Goal: Task Accomplishment & Management: Use online tool/utility

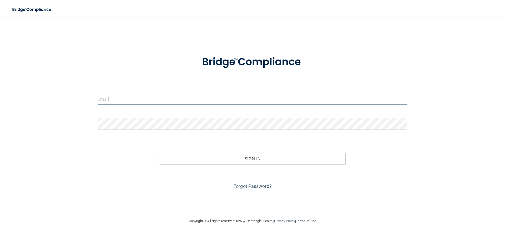
click at [118, 99] on input "email" at bounding box center [253, 99] width 310 height 12
click at [122, 111] on form "Invalid email/password. You don't have permission to access that page. Sign In …" at bounding box center [253, 119] width 310 height 142
click at [125, 99] on input "email" at bounding box center [253, 99] width 310 height 12
type input "[PERSON_NAME][EMAIL_ADDRESS][DOMAIN_NAME]"
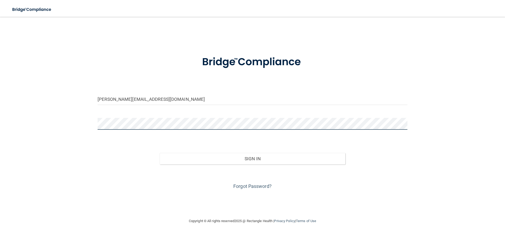
click at [160, 153] on button "Sign In" at bounding box center [253, 159] width 186 height 12
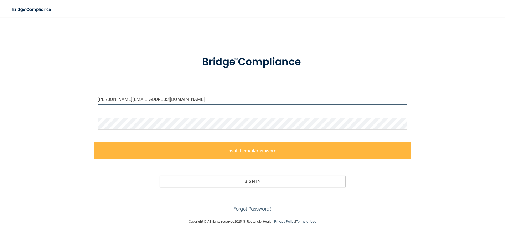
click at [164, 103] on input "[PERSON_NAME][EMAIL_ADDRESS][DOMAIN_NAME]" at bounding box center [253, 99] width 310 height 12
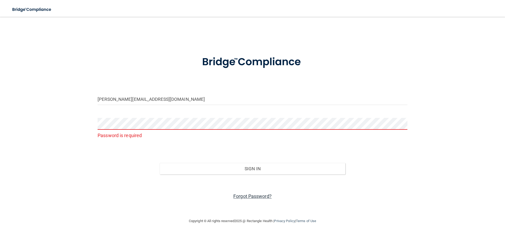
click at [248, 196] on link "Forgot Password?" at bounding box center [252, 196] width 38 height 6
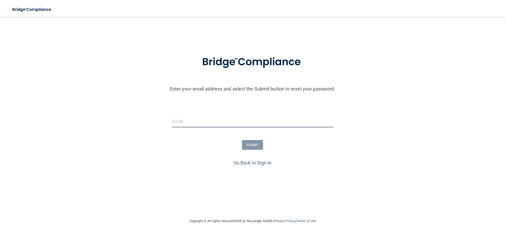
click at [203, 123] on input "email" at bounding box center [252, 122] width 161 height 12
type input "[PERSON_NAME][EMAIL_ADDRESS][DOMAIN_NAME]"
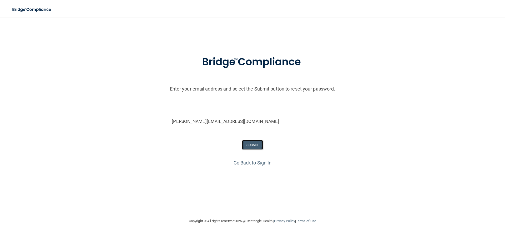
click at [249, 144] on button "SUBMIT" at bounding box center [252, 145] width 21 height 10
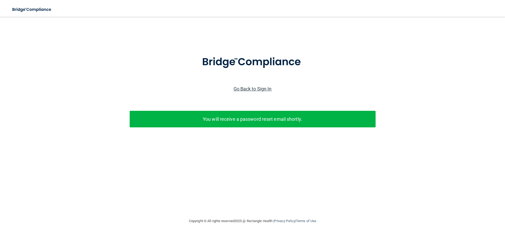
click at [259, 88] on link "Go Back to Sign In" at bounding box center [253, 89] width 38 height 6
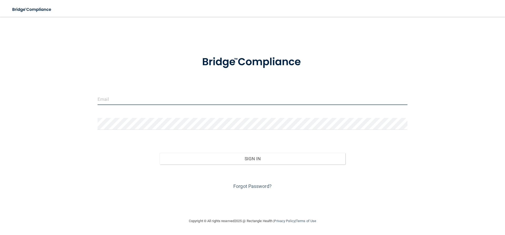
click at [102, 104] on input "email" at bounding box center [253, 99] width 310 height 12
type input "[PERSON_NAME][EMAIL_ADDRESS][DOMAIN_NAME]"
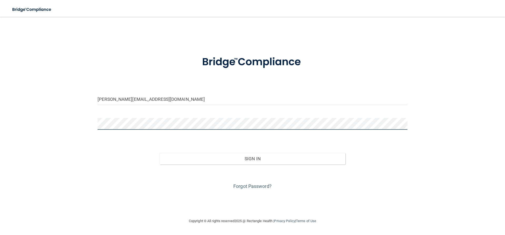
click at [160, 153] on button "Sign In" at bounding box center [253, 159] width 186 height 12
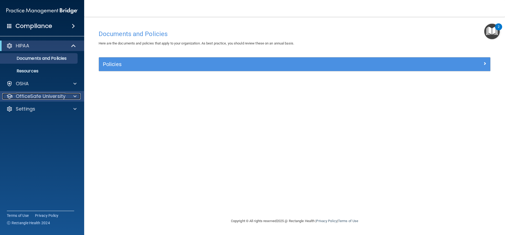
click at [74, 95] on span at bounding box center [74, 96] width 3 height 6
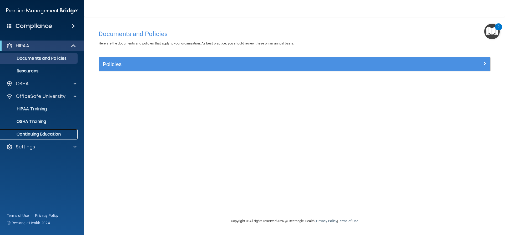
click at [55, 132] on p "Continuing Education" at bounding box center [39, 134] width 72 height 5
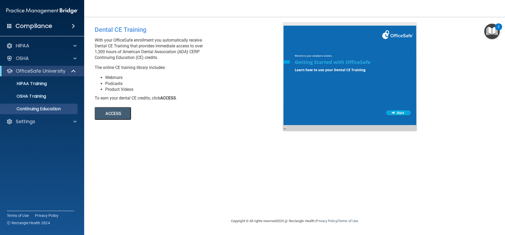
click at [112, 113] on button "ACCESS" at bounding box center [113, 113] width 36 height 13
